Goal: Task Accomplishment & Management: Complete application form

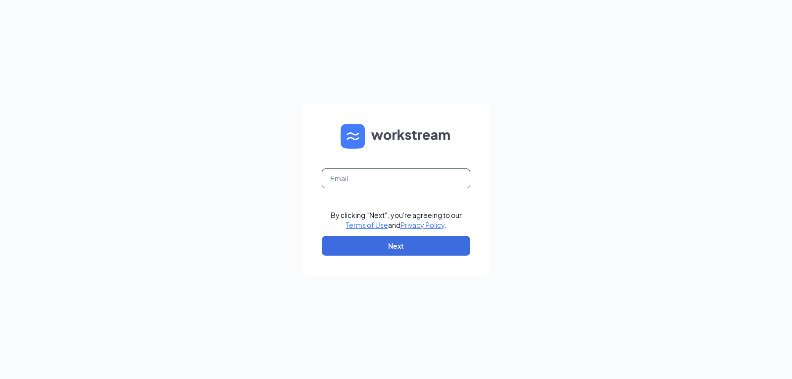
drag, startPoint x: 393, startPoint y: 191, endPoint x: 396, endPoint y: 180, distance: 10.7
click at [393, 186] on form "By clicking "Next", you're agreeing to our Terms of Use and Privacy Policy . Ne…" at bounding box center [396, 189] width 188 height 171
click at [397, 177] on input "text" at bounding box center [396, 178] width 149 height 20
type input "[EMAIL_ADDRESS][DOMAIN_NAME]"
click at [393, 246] on button "Next" at bounding box center [396, 246] width 149 height 20
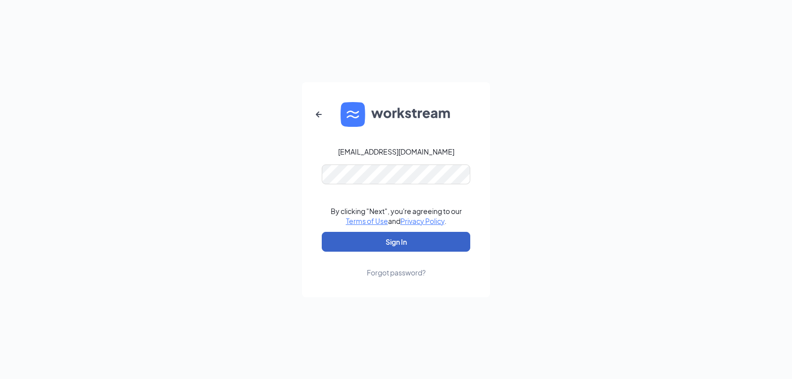
click at [419, 242] on button "Sign In" at bounding box center [396, 242] width 149 height 20
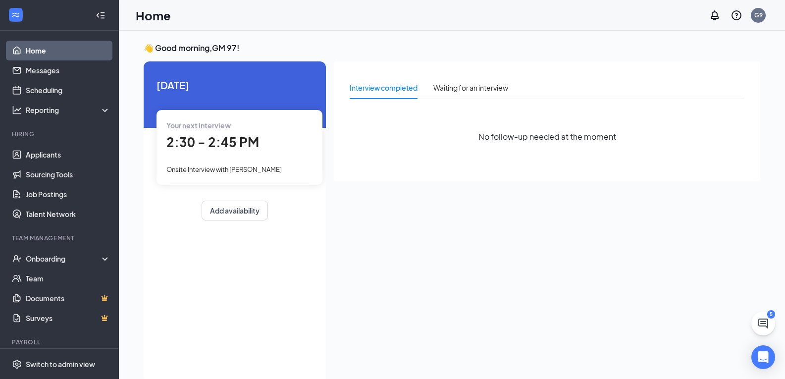
click at [264, 168] on span "Onsite Interview with Madilynn Wietting" at bounding box center [223, 169] width 115 height 8
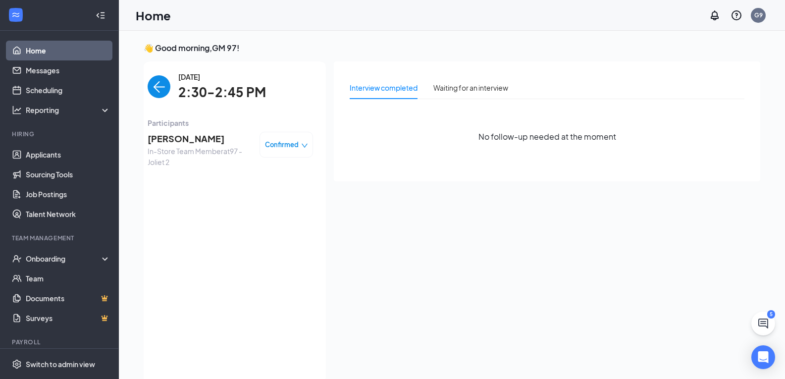
scroll to position [4, 0]
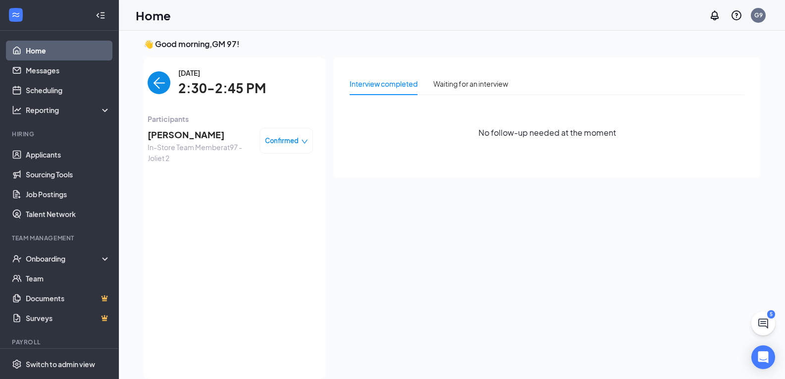
click at [298, 140] on span "Confirmed" at bounding box center [282, 141] width 34 height 10
click at [240, 219] on span "Cancel" at bounding box center [243, 219] width 23 height 11
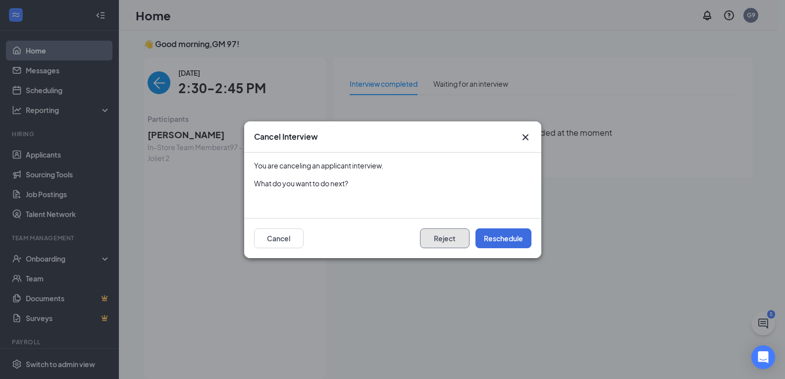
click at [437, 237] on button "Reject" at bounding box center [445, 238] width 50 height 20
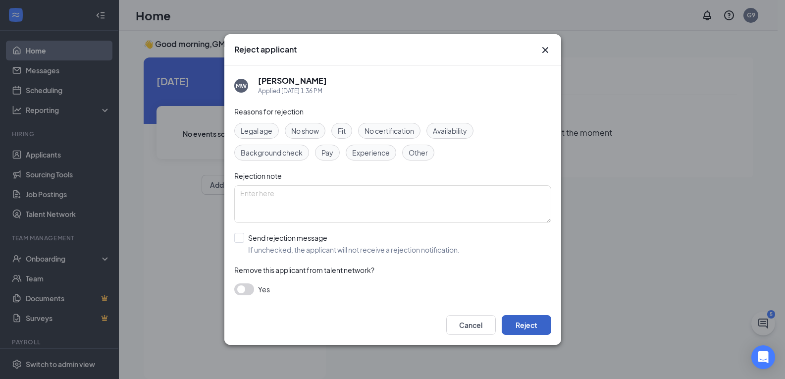
click at [528, 317] on button "Reject" at bounding box center [527, 325] width 50 height 20
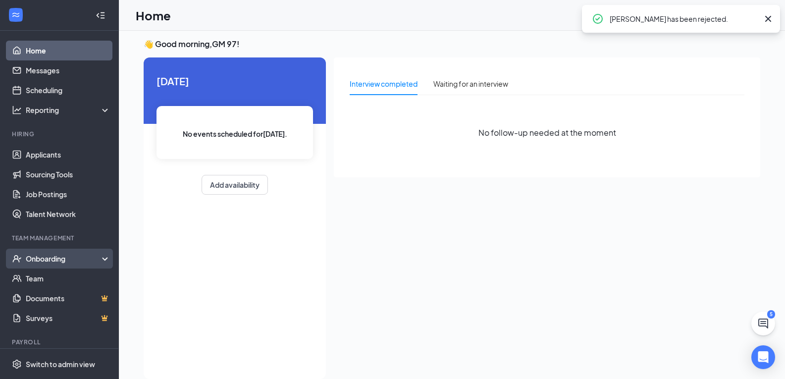
click at [71, 253] on div "Onboarding" at bounding box center [59, 259] width 119 height 20
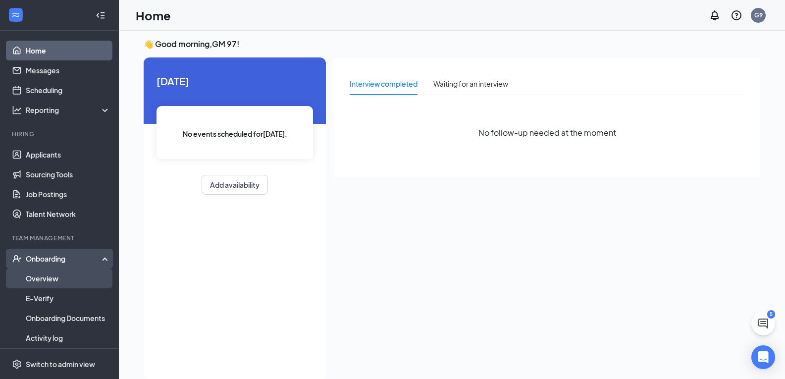
click at [67, 273] on link "Overview" at bounding box center [68, 278] width 85 height 20
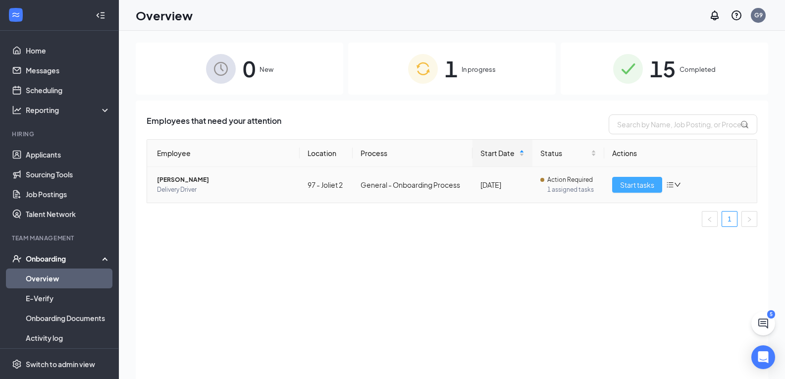
click at [652, 185] on span "Start tasks" at bounding box center [637, 184] width 34 height 11
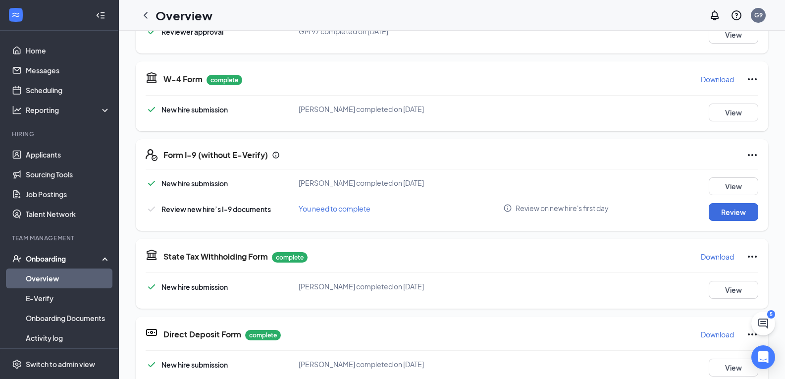
scroll to position [297, 0]
click at [722, 210] on button "Review" at bounding box center [734, 212] width 50 height 18
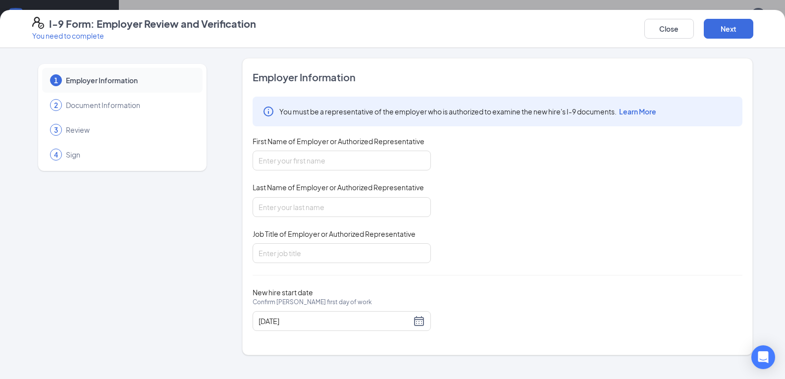
click at [340, 171] on div "You must be a representative of the employer who is authorized to examine the n…" at bounding box center [498, 180] width 490 height 166
click at [344, 164] on input "First Name of Employer or Authorized Representative" at bounding box center [342, 161] width 178 height 20
type input "Trey"
click at [329, 207] on input "Last Name of Employer or Authorized Representative" at bounding box center [342, 207] width 178 height 20
type input "Dye"
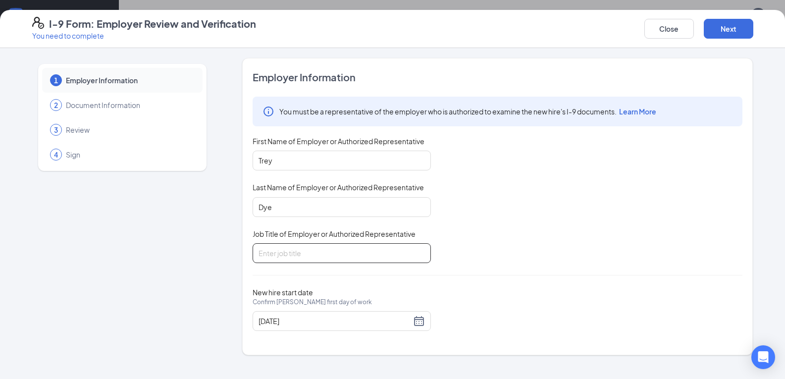
click at [316, 249] on input "Job Title of Employer or Authorized Representative" at bounding box center [342, 253] width 178 height 20
type input "General Manager"
click at [739, 29] on button "Next" at bounding box center [729, 29] width 50 height 20
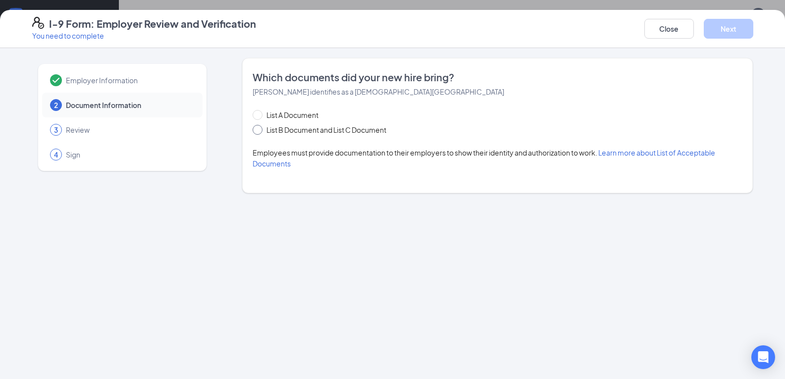
click at [271, 130] on span "List B Document and List C Document" at bounding box center [327, 129] width 128 height 11
click at [260, 130] on input "List B Document and List C Document" at bounding box center [256, 128] width 7 height 7
radio input "true"
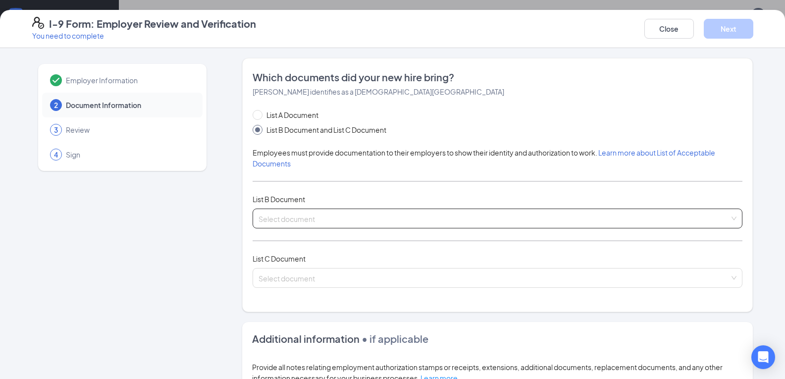
click at [293, 213] on input "search" at bounding box center [494, 216] width 471 height 15
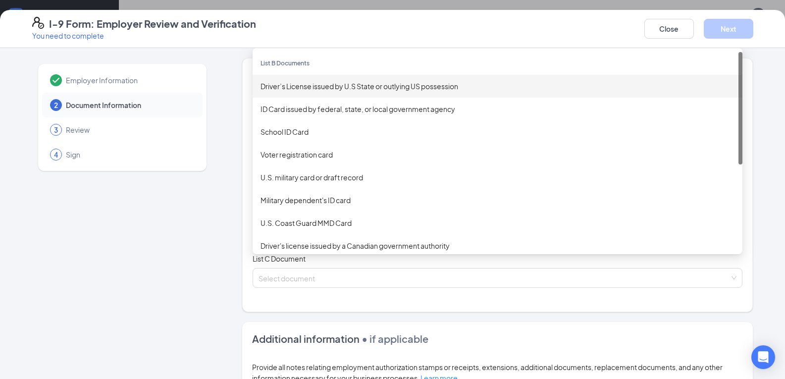
click at [299, 89] on div "Driver’s License issued by U.S State or outlying US possession" at bounding box center [498, 86] width 474 height 11
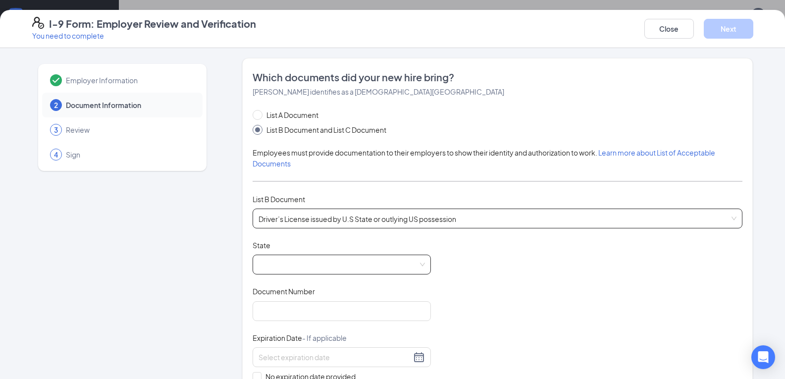
click at [302, 263] on span at bounding box center [342, 264] width 166 height 19
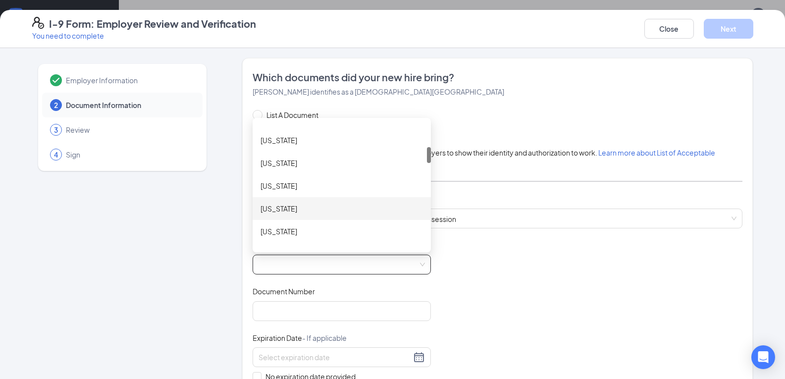
scroll to position [248, 0]
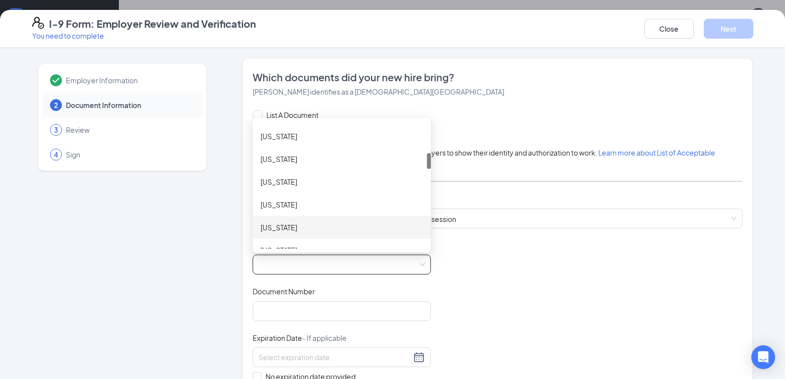
click at [289, 225] on div "Illinois" at bounding box center [342, 227] width 162 height 11
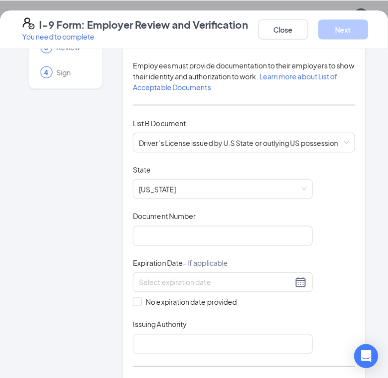
scroll to position [280, 0]
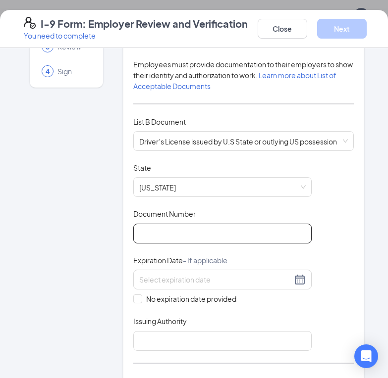
click at [203, 225] on input "Document Number" at bounding box center [222, 234] width 178 height 20
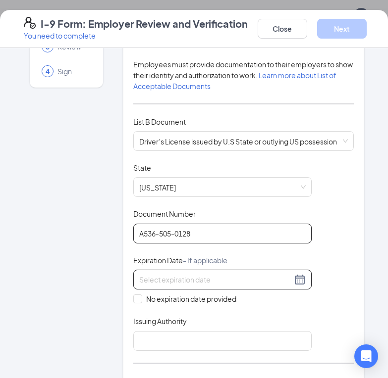
type input "A536-505-0128"
click at [296, 274] on div at bounding box center [222, 280] width 166 height 12
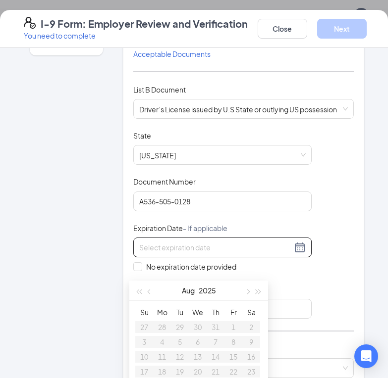
scroll to position [149, 0]
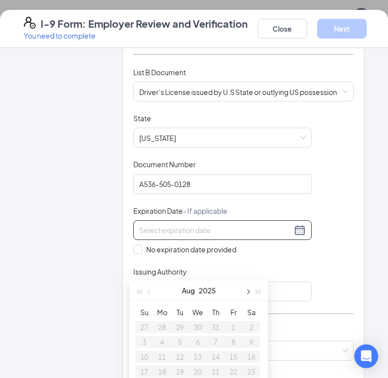
click at [247, 291] on span "button" at bounding box center [247, 292] width 5 height 5
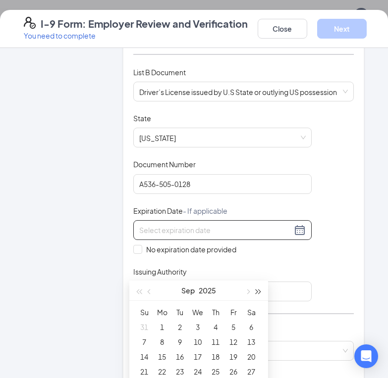
click at [260, 290] on button "button" at bounding box center [258, 291] width 11 height 20
click at [249, 293] on span "button" at bounding box center [247, 292] width 5 height 5
click at [249, 292] on span "button" at bounding box center [247, 292] width 5 height 5
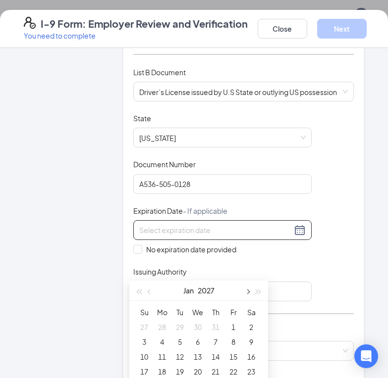
click at [249, 292] on span "button" at bounding box center [247, 292] width 5 height 5
click at [178, 341] on div "4" at bounding box center [180, 342] width 12 height 12
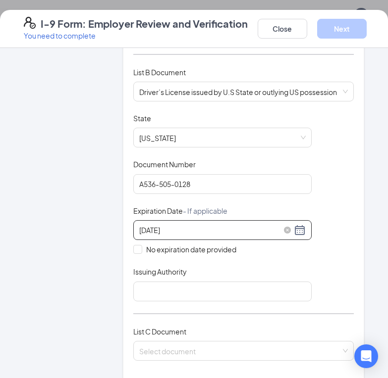
click at [298, 224] on div "05/04/2027" at bounding box center [222, 230] width 166 height 12
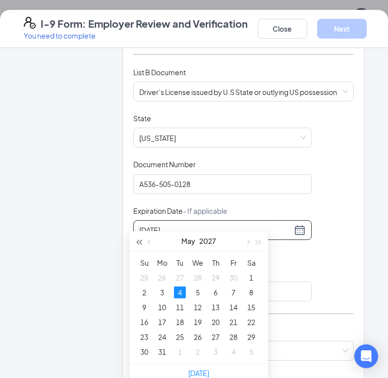
click at [140, 242] on span "button" at bounding box center [138, 242] width 5 height 5
type input "05/04/2026"
click at [162, 293] on div "4" at bounding box center [162, 293] width 12 height 12
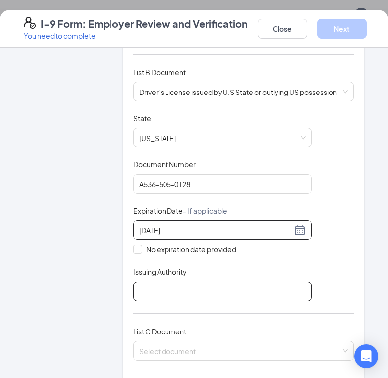
click at [200, 285] on input "Issuing Authority" at bounding box center [222, 292] width 178 height 20
type input "SECRETARY OF STATE"
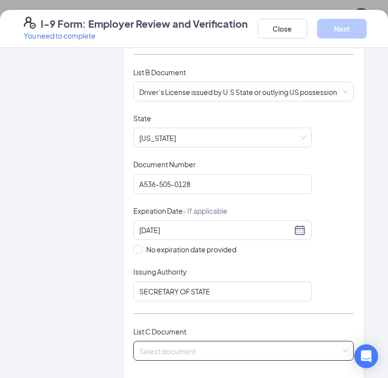
click at [209, 345] on input "search" at bounding box center [240, 349] width 202 height 15
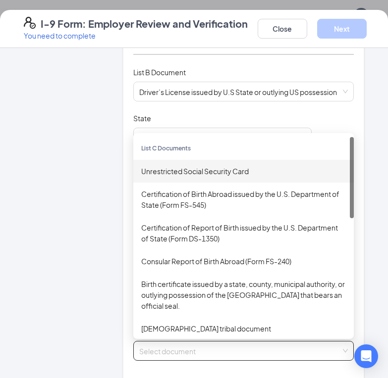
click at [196, 166] on div "Unrestricted Social Security Card" at bounding box center [243, 171] width 205 height 11
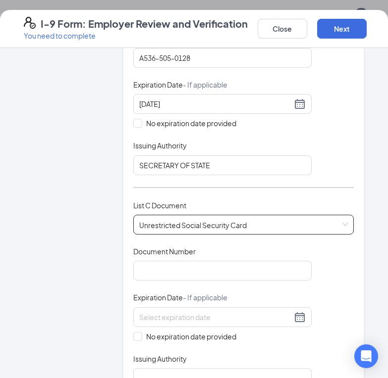
scroll to position [297, 0]
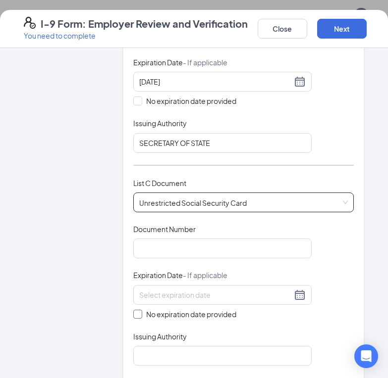
click at [138, 310] on span at bounding box center [137, 314] width 9 height 9
click at [138, 310] on input "No expiration date provided" at bounding box center [136, 313] width 7 height 7
checkbox input "true"
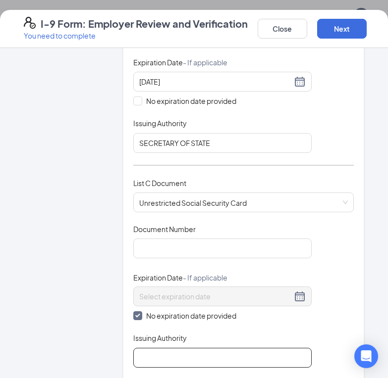
click at [170, 348] on input "Issuing Authority" at bounding box center [222, 358] width 178 height 20
type input "social SECURITY ADMIN"
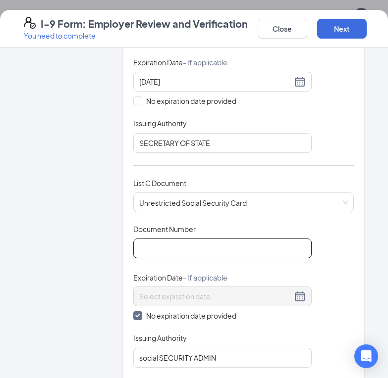
click at [235, 239] on input "Document Number" at bounding box center [222, 249] width 178 height 20
type input "355965023"
click at [92, 291] on div "Employer Information 2 Document Information 3 Review 4 Sign" at bounding box center [66, 230] width 85 height 938
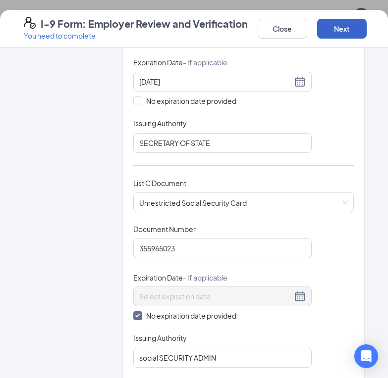
click at [334, 30] on button "Next" at bounding box center [342, 29] width 50 height 20
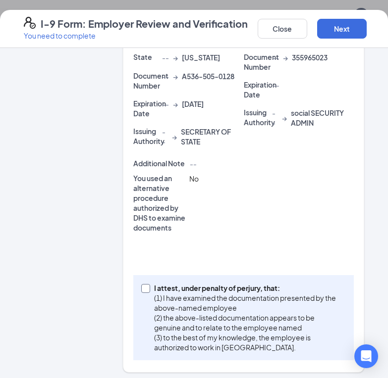
click at [141, 288] on input "I attest, under penalty of perjury, that: (1) I have examined the documentation…" at bounding box center [144, 287] width 7 height 7
checkbox input "true"
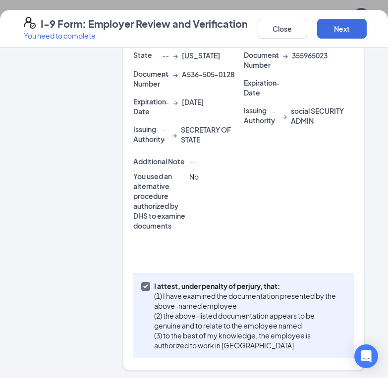
scroll to position [300, 0]
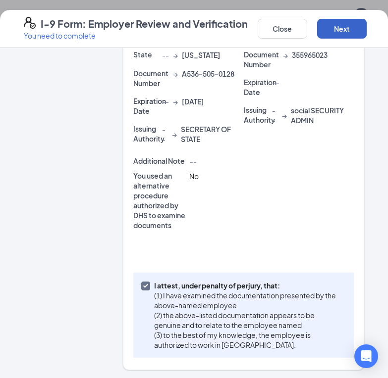
click at [345, 34] on button "Next" at bounding box center [342, 29] width 50 height 20
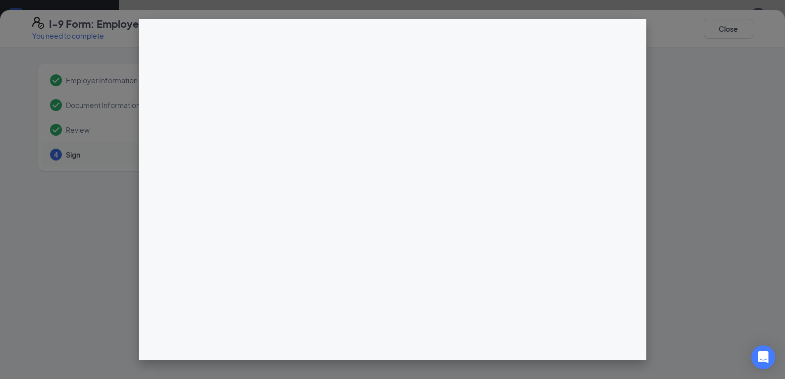
scroll to position [262, 0]
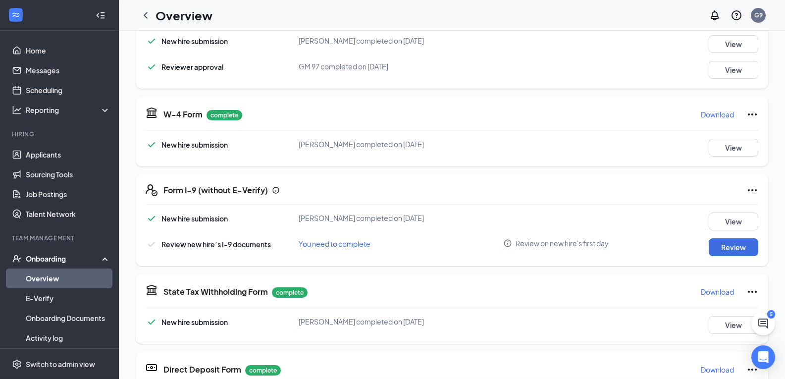
click at [725, 29] on div "I-9 Form: Employer Review and Verification You need to complete Close Employer …" at bounding box center [392, 189] width 785 height 379
